Goal: Complete application form

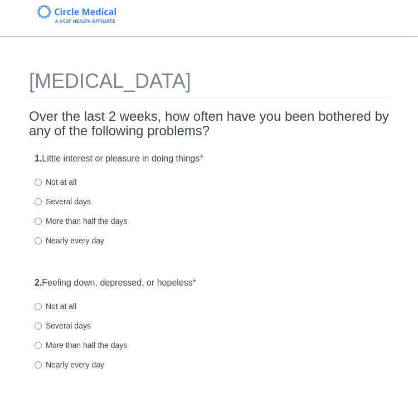
click at [55, 201] on label "Several days" at bounding box center [63, 201] width 56 height 11
click at [42, 201] on input "Several days" at bounding box center [38, 201] width 7 height 7
radio input "true"
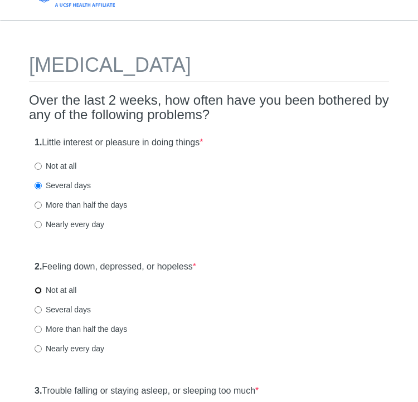
click at [40, 291] on input "Not at all" at bounding box center [38, 290] width 7 height 7
radio input "true"
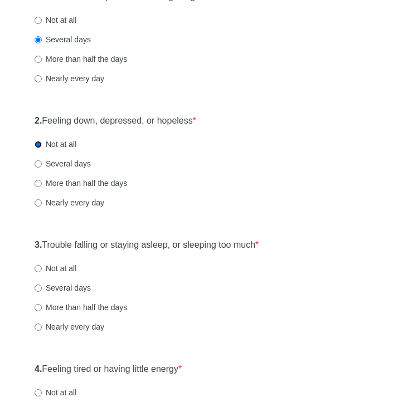
scroll to position [189, 0]
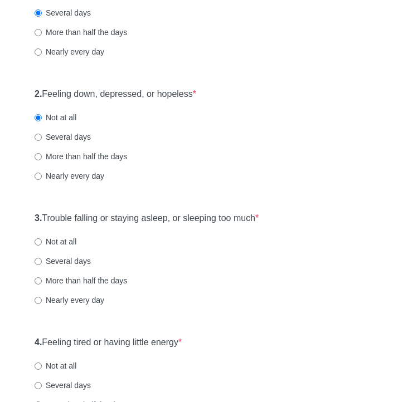
click at [57, 256] on label "Several days" at bounding box center [63, 261] width 56 height 11
click at [42, 258] on input "Several days" at bounding box center [38, 261] width 7 height 7
radio input "true"
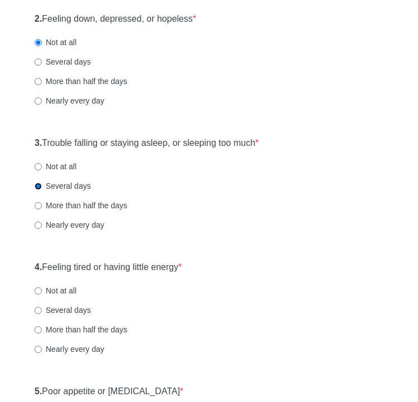
scroll to position [269, 0]
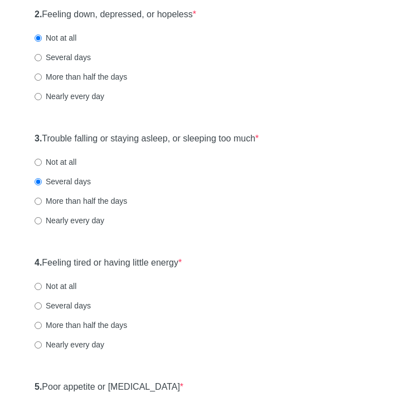
click at [70, 303] on label "Several days" at bounding box center [63, 305] width 56 height 11
click at [42, 303] on input "Several days" at bounding box center [38, 306] width 7 height 7
radio input "true"
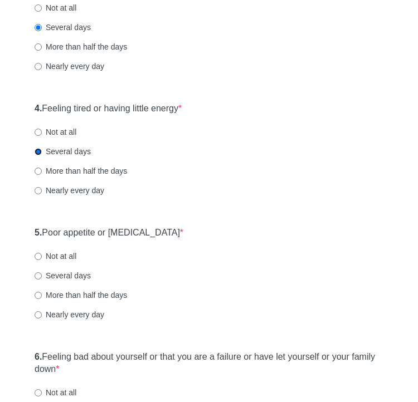
scroll to position [425, 0]
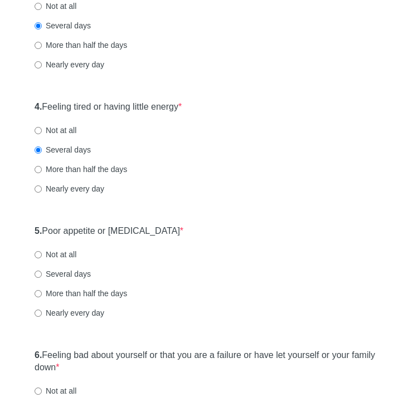
click at [70, 274] on label "Several days" at bounding box center [63, 274] width 56 height 11
click at [42, 274] on input "Several days" at bounding box center [38, 274] width 7 height 7
radio input "true"
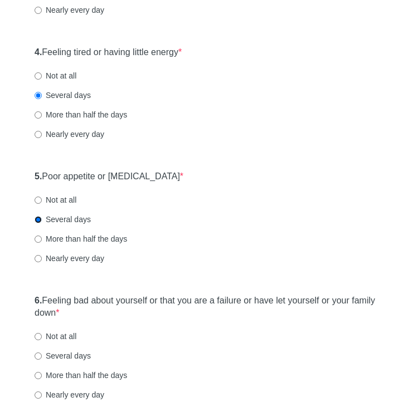
scroll to position [494, 0]
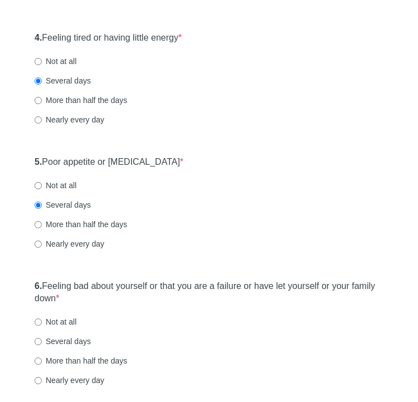
click at [65, 320] on label "Not at all" at bounding box center [56, 321] width 42 height 11
click at [42, 320] on input "Not at all" at bounding box center [38, 322] width 7 height 7
radio input "true"
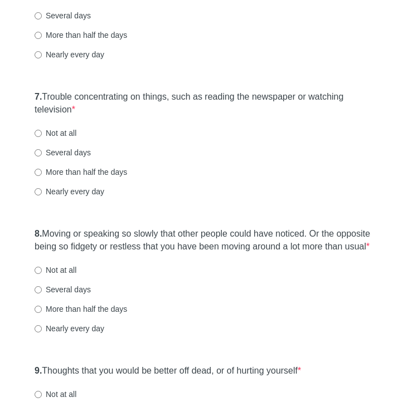
scroll to position [822, 0]
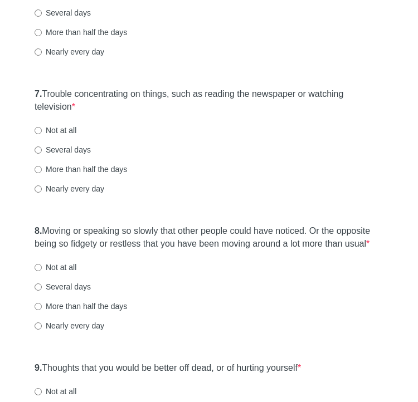
click at [79, 188] on label "Nearly every day" at bounding box center [70, 188] width 70 height 11
click at [42, 188] on input "Nearly every day" at bounding box center [38, 189] width 7 height 7
radio input "true"
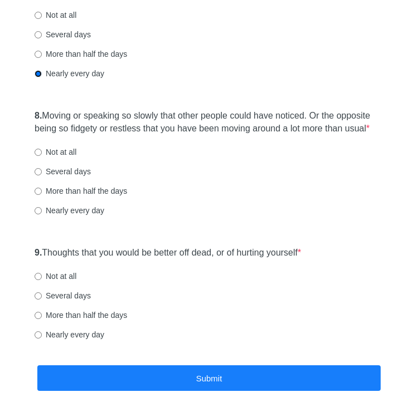
scroll to position [938, 0]
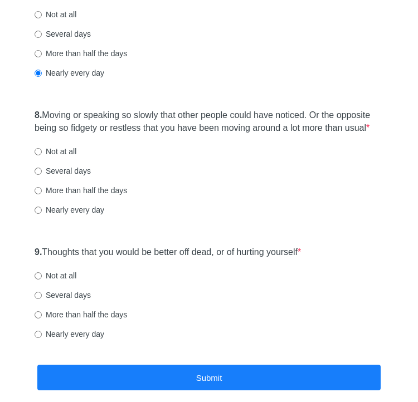
click at [59, 157] on label "Not at all" at bounding box center [56, 151] width 42 height 11
click at [42, 155] on input "Not at all" at bounding box center [38, 151] width 7 height 7
radio input "true"
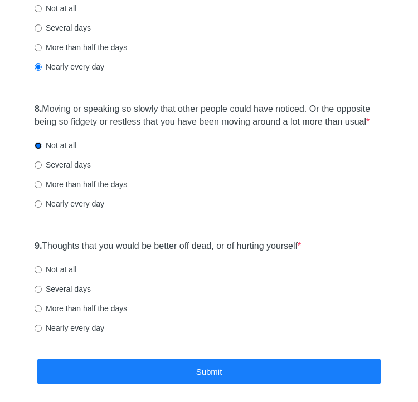
scroll to position [954, 0]
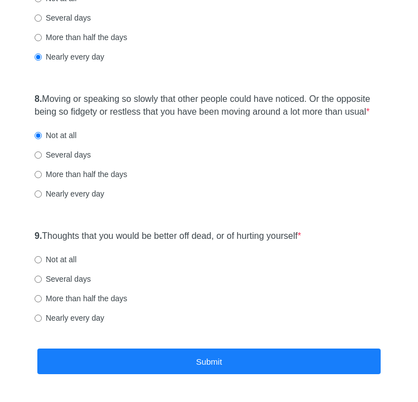
click at [62, 265] on label "Not at all" at bounding box center [56, 259] width 42 height 11
click at [42, 264] on input "Not at all" at bounding box center [38, 259] width 7 height 7
radio input "true"
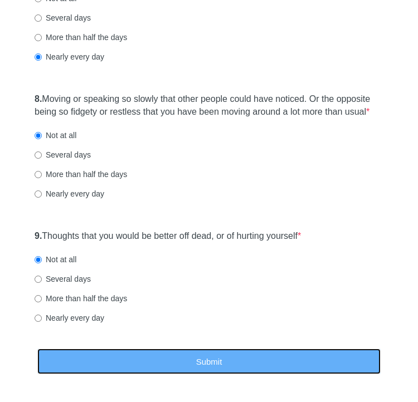
click at [187, 375] on button "Submit" at bounding box center [208, 362] width 343 height 26
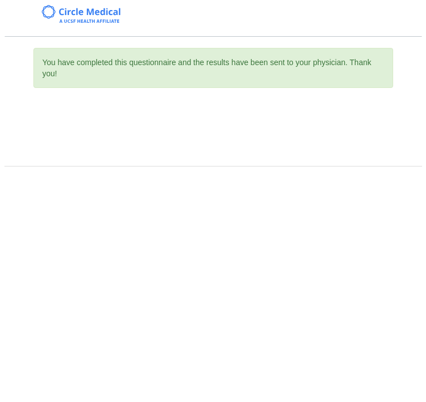
scroll to position [0, 0]
